Goal: Task Accomplishment & Management: Use online tool/utility

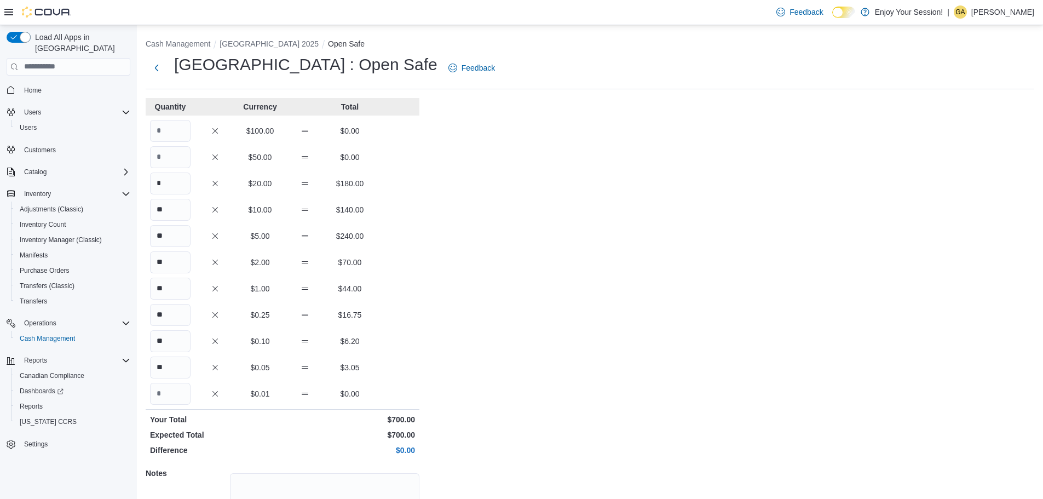
click at [170, 169] on div "Quantity Currency Total $100.00 $0.00 $50.00 $0.00 * $20.00 $180.00 ** $10.00 $…" at bounding box center [283, 343] width 274 height 490
drag, startPoint x: 170, startPoint y: 183, endPoint x: 145, endPoint y: 178, distance: 25.8
click at [156, 183] on input "*" at bounding box center [170, 184] width 41 height 22
type input "*"
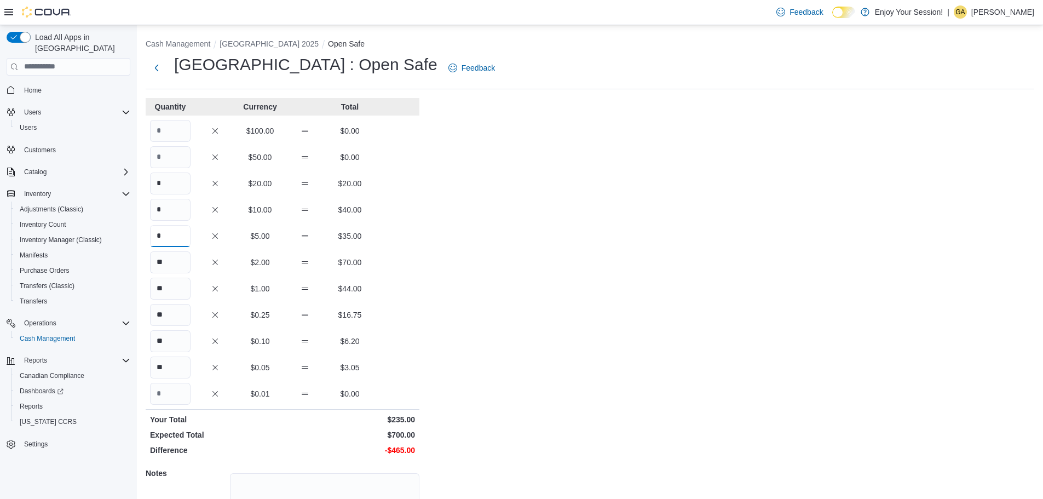
type input "*"
type input "**"
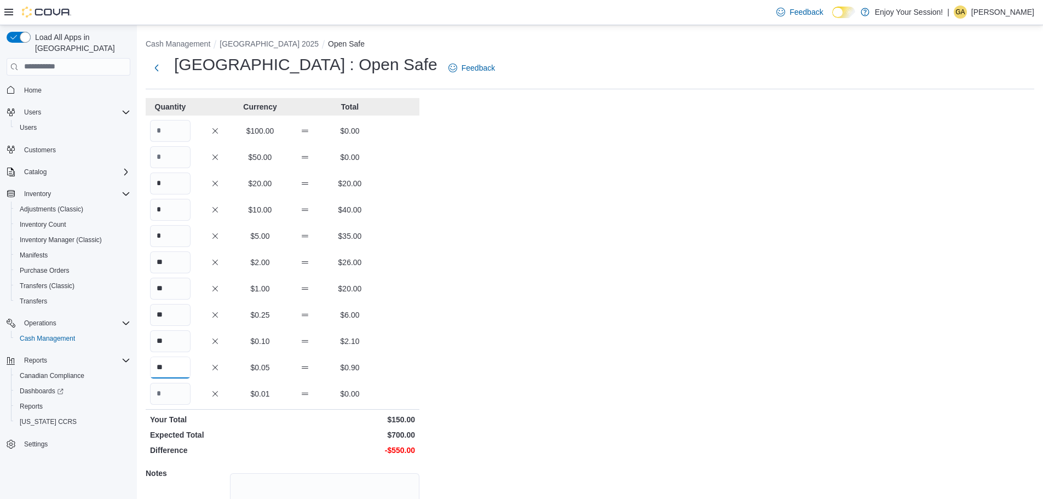
type input "**"
click at [29, 83] on span "Home" at bounding box center [75, 90] width 111 height 14
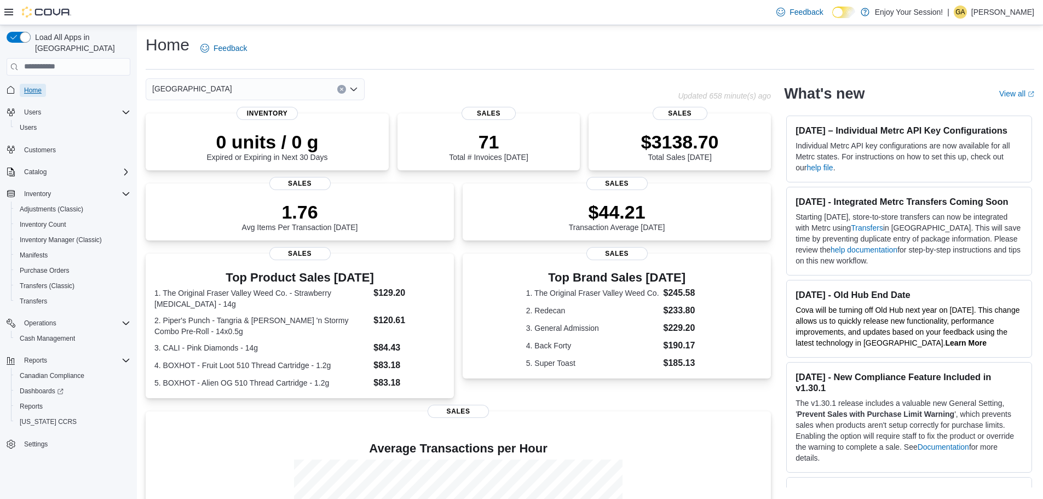
click at [31, 86] on span "Home" at bounding box center [33, 90] width 18 height 9
drag, startPoint x: 68, startPoint y: 95, endPoint x: 125, endPoint y: 164, distance: 89.1
click at [124, 179] on div "Home Users Users Customers Catalog Inventory Adjustments (Classic) Inventory Co…" at bounding box center [69, 267] width 124 height 375
click at [33, 86] on span "Home" at bounding box center [33, 90] width 18 height 9
click at [39, 86] on span "Home" at bounding box center [33, 90] width 18 height 9
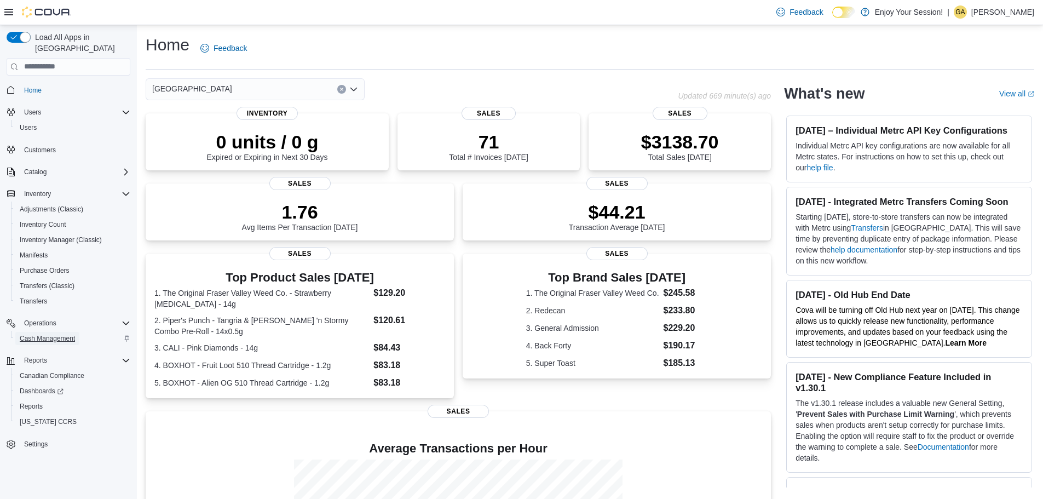
click at [42, 334] on span "Cash Management" at bounding box center [47, 338] width 55 height 9
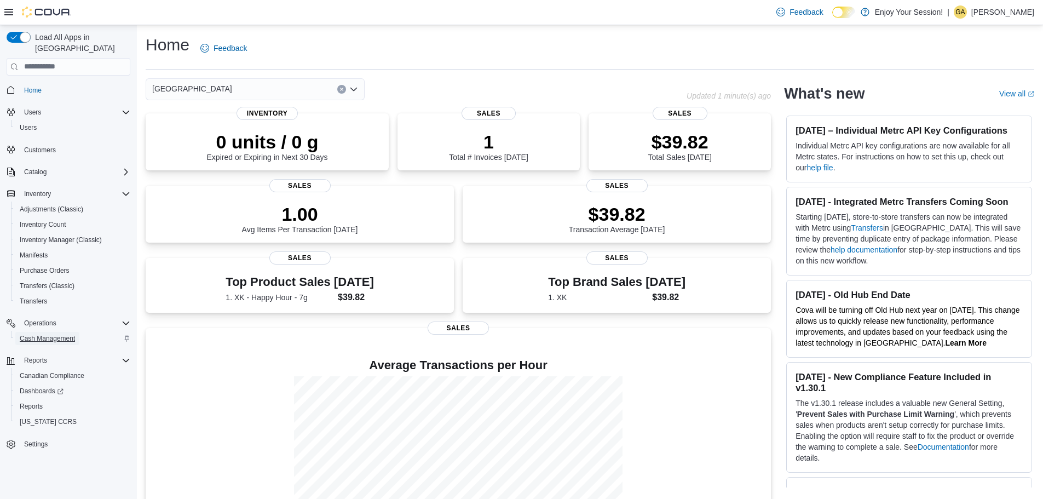
click at [46, 334] on span "Cash Management" at bounding box center [47, 338] width 55 height 9
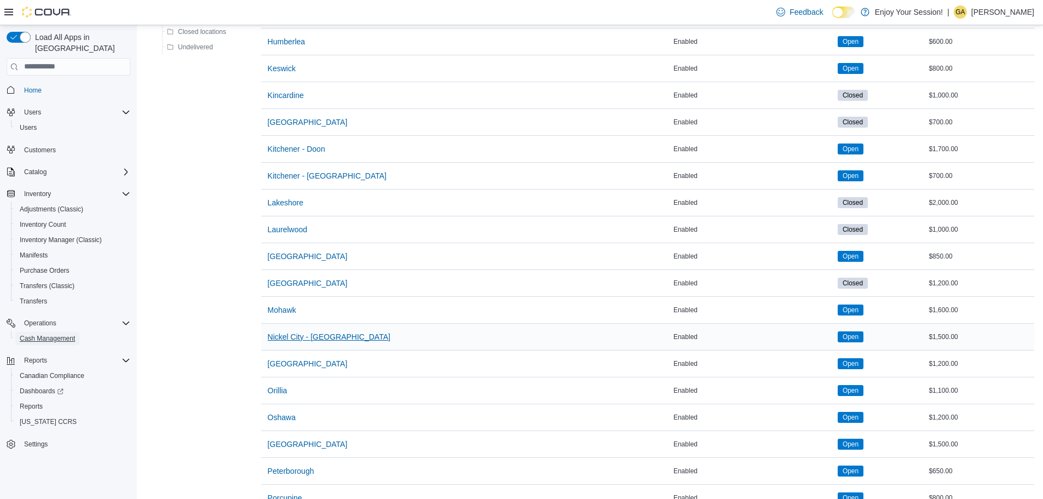
scroll to position [657, 0]
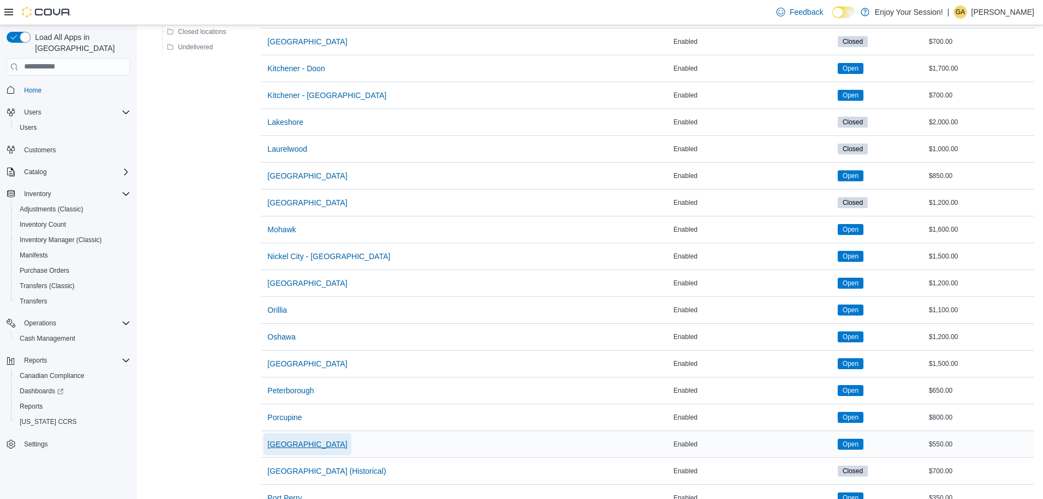
click at [289, 443] on span "[GEOGRAPHIC_DATA]" at bounding box center [308, 444] width 80 height 11
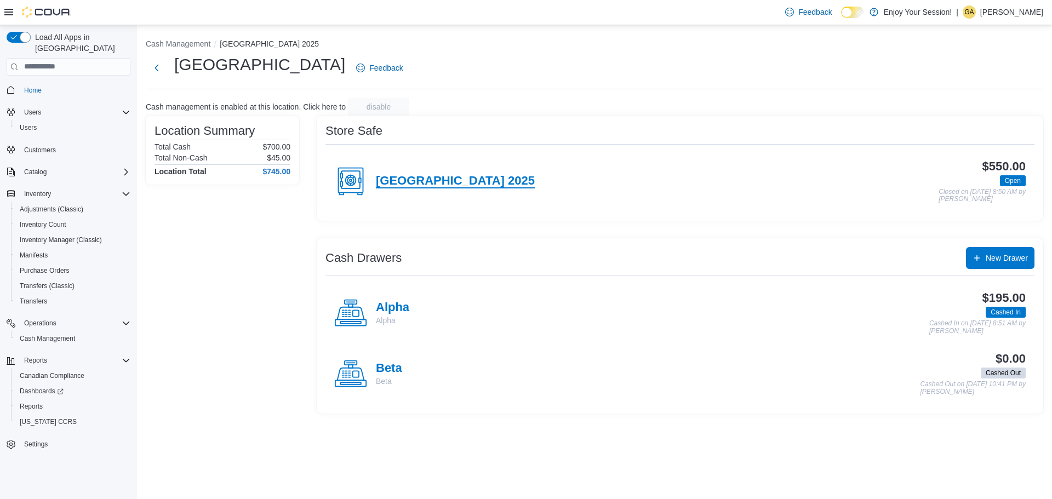
click at [463, 180] on h4 "[GEOGRAPHIC_DATA] 2025" at bounding box center [455, 181] width 159 height 14
click at [391, 363] on h4 "Beta" at bounding box center [389, 368] width 26 height 14
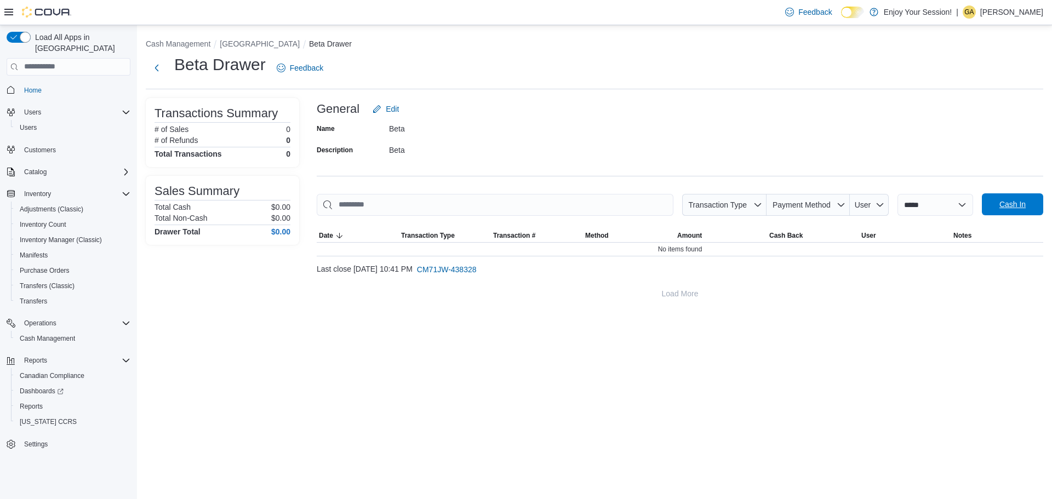
click at [1005, 203] on span "Cash In" at bounding box center [1012, 204] width 26 height 11
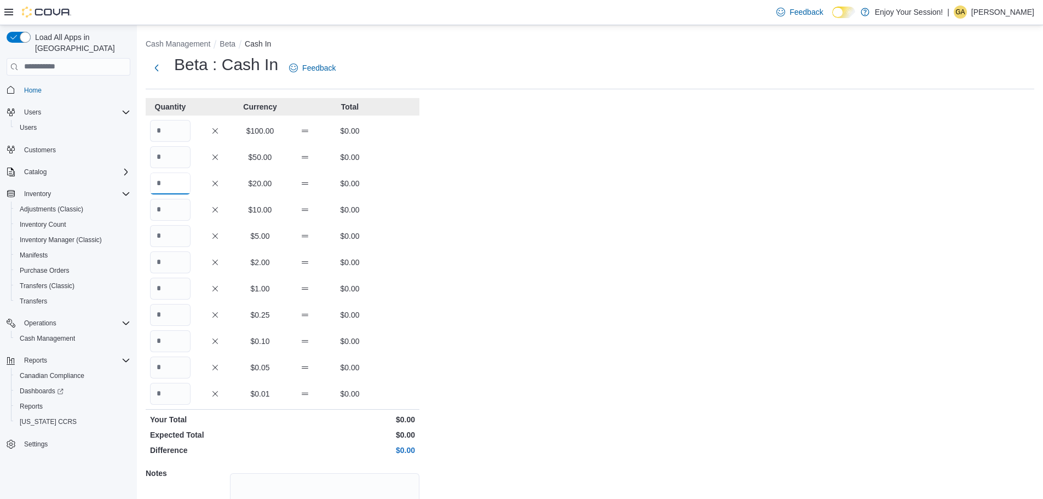
click at [159, 182] on input "Quantity" at bounding box center [170, 184] width 41 height 22
type input "*"
type input "**"
type input "*"
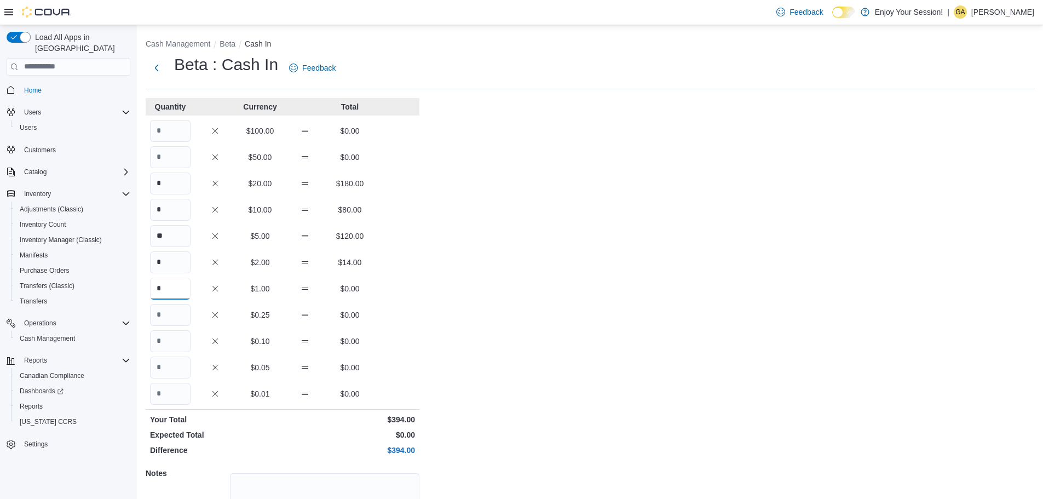
type input "*"
type input "**"
type input "*"
click at [42, 84] on link "Home" at bounding box center [33, 90] width 26 height 13
